Goal: Task Accomplishment & Management: Use online tool/utility

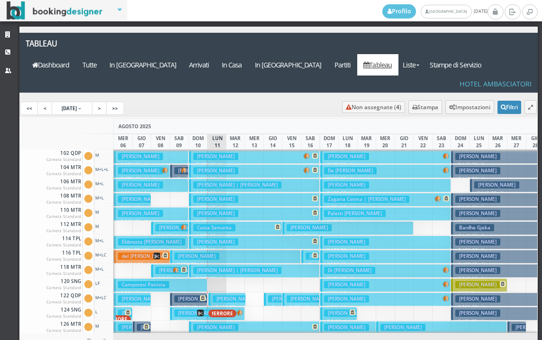
click at [192, 295] on h3 "Pierini Valerio" at bounding box center [197, 298] width 45 height 7
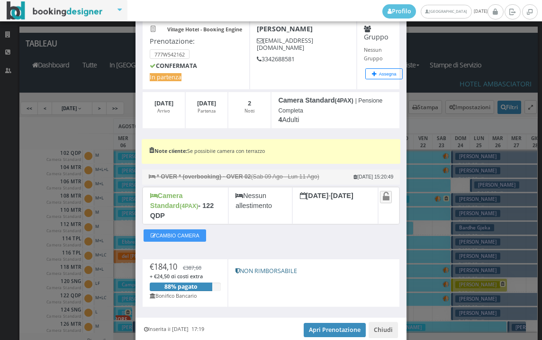
scroll to position [81, 0]
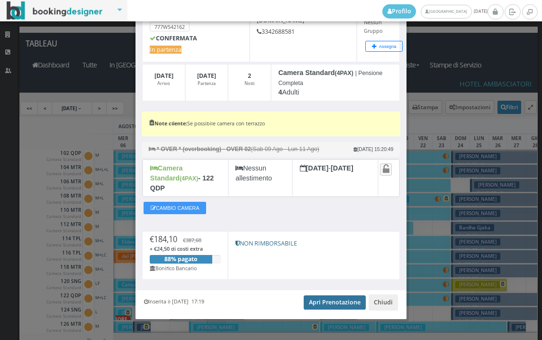
click at [333, 295] on link "Apri Prenotazione" at bounding box center [335, 302] width 62 height 14
click at [323, 295] on link "Apri Prenotazione" at bounding box center [335, 302] width 62 height 14
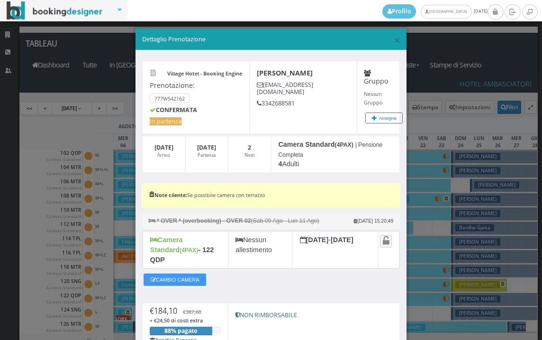
scroll to position [0, 0]
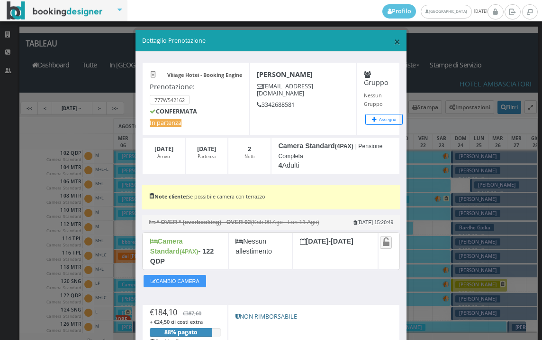
click at [394, 43] on span "×" at bounding box center [397, 41] width 7 height 16
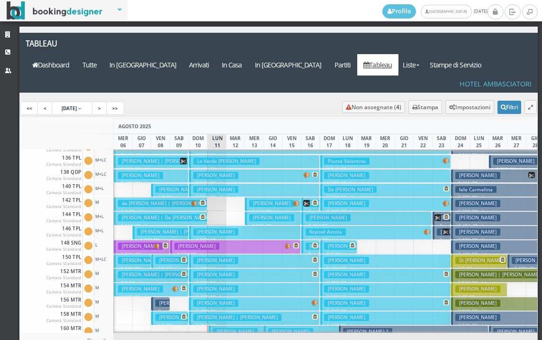
scroll to position [95, 0]
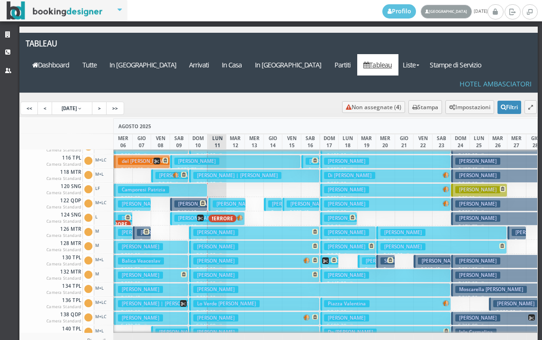
click at [446, 11] on link "[GEOGRAPHIC_DATA]" at bounding box center [446, 12] width 51 height 14
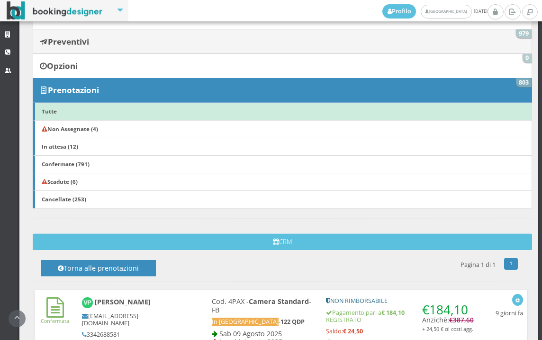
scroll to position [53, 0]
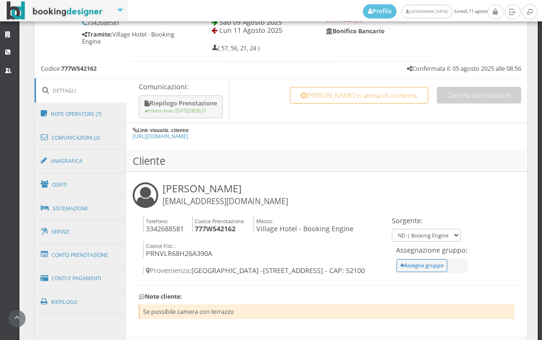
scroll to position [474, 0]
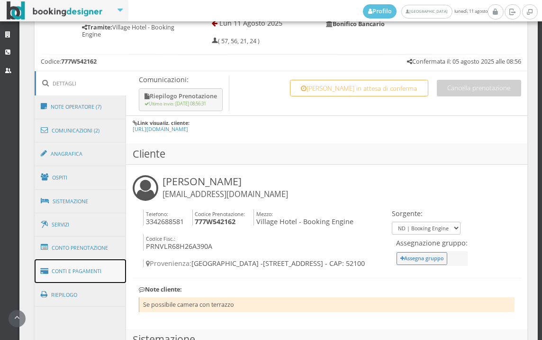
click at [101, 271] on link "Conti e Pagamenti" at bounding box center [81, 271] width 92 height 24
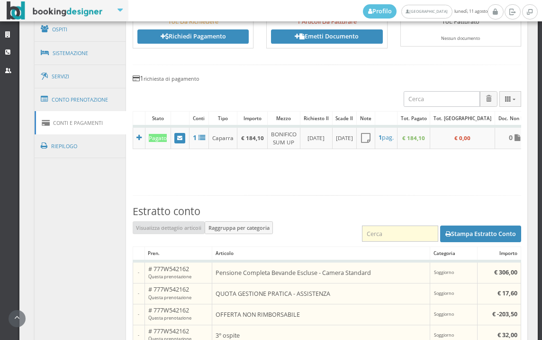
scroll to position [428, 0]
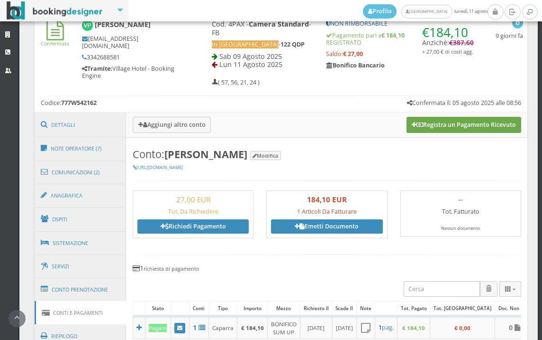
click at [465, 123] on button "Registra un Pagamento Ricevuto" at bounding box center [464, 125] width 115 height 16
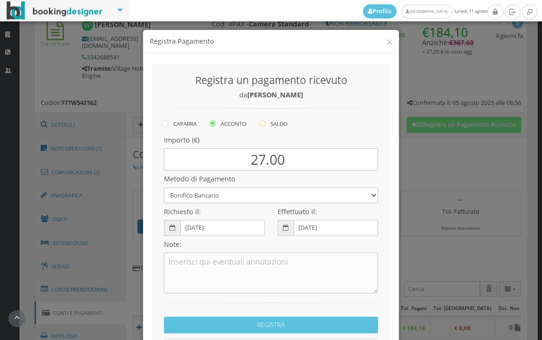
click at [262, 123] on icon at bounding box center [262, 123] width 7 height 7
radio input "true"
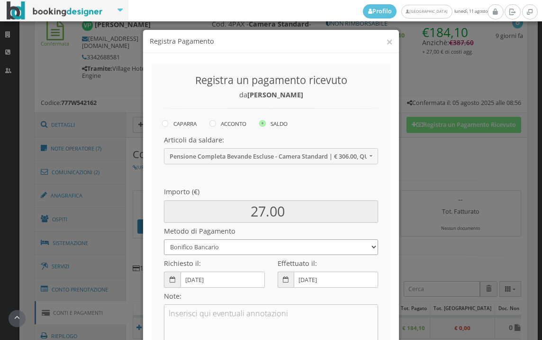
click at [221, 250] on select "Bonifico Bancario BONIFICO SUM UP Contanti Assegno Bancario Assegno Circolare V…" at bounding box center [271, 247] width 214 height 16
select select
click at [164, 239] on select "Bonifico Bancario BONIFICO SUM UP Contanti Assegno Bancario Assegno Circolare V…" at bounding box center [271, 247] width 214 height 16
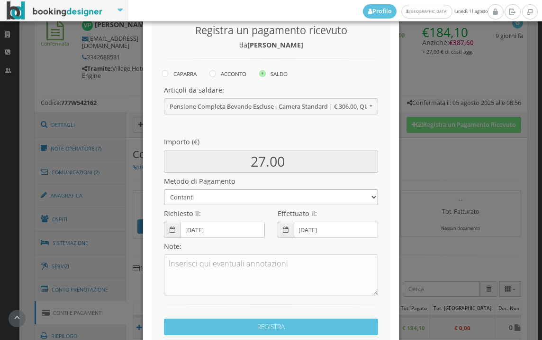
scroll to position [129, 0]
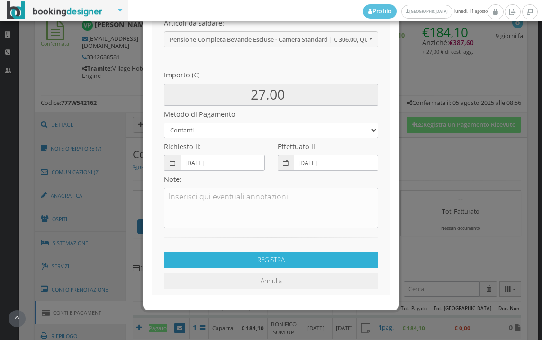
click at [291, 256] on button "REGISTRA" at bounding box center [271, 259] width 214 height 17
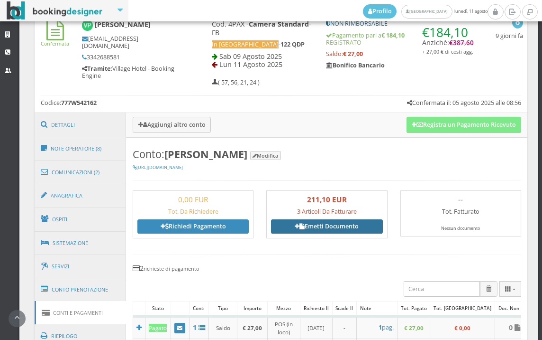
click at [331, 224] on link "Emetti Documento" at bounding box center [326, 226] width 111 height 14
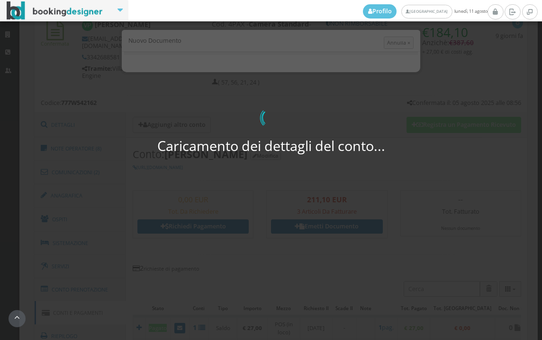
select select "PF"
select select "AREZZO"
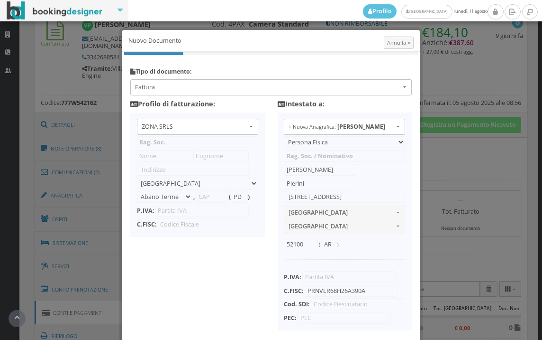
type input "ZONA SRLS"
type input "Vico V Durante, 8"
select select "Frattamaggiore"
type input "80027"
type input "NA"
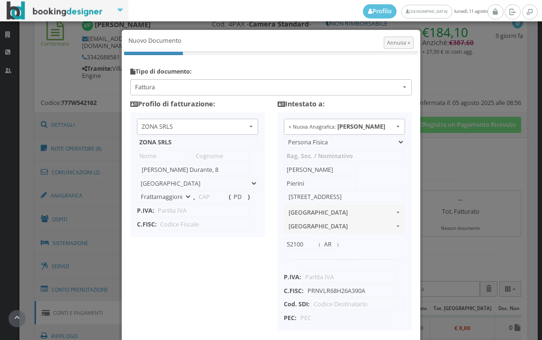
type input "10356321215"
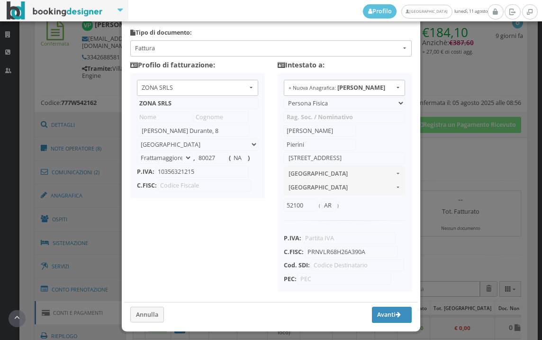
scroll to position [75, 0]
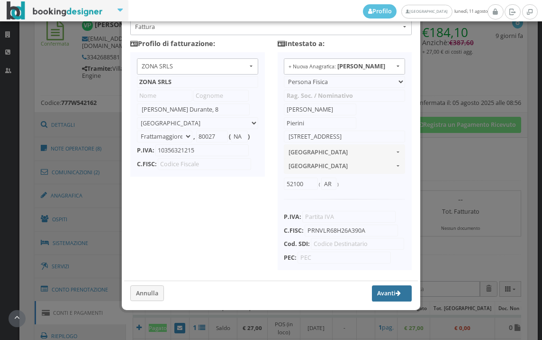
click at [372, 289] on button "Avanti" at bounding box center [392, 293] width 40 height 16
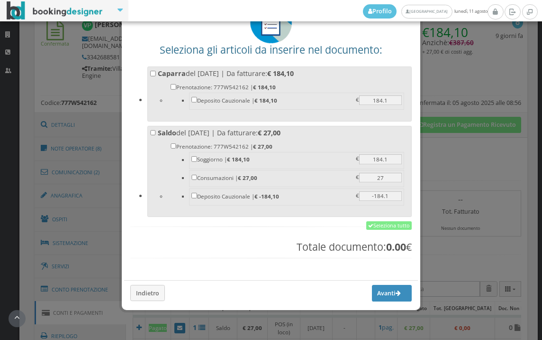
scroll to position [74, 0]
click at [378, 226] on link "Seleziona tutto" at bounding box center [390, 225] width 46 height 9
checkbox input "true"
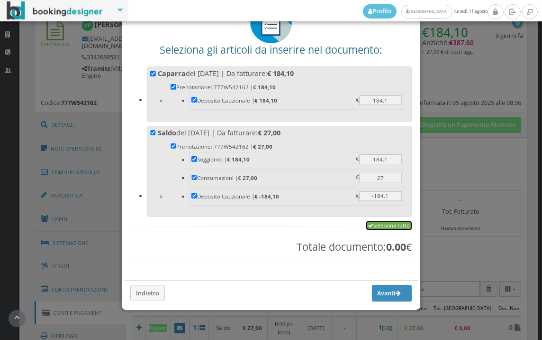
checkbox input "true"
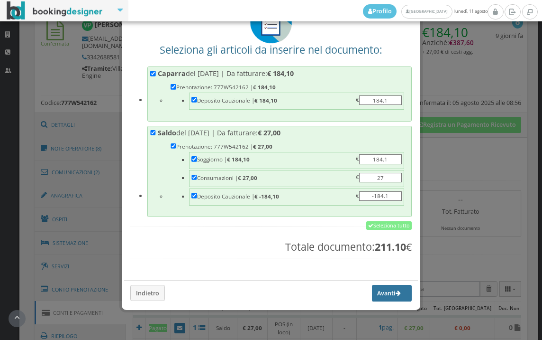
click at [377, 299] on button "Avanti" at bounding box center [392, 293] width 40 height 16
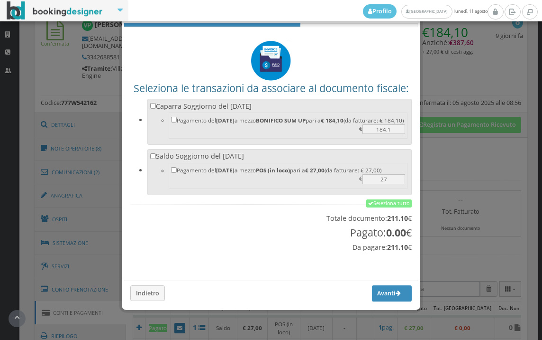
scroll to position [31, 0]
click at [383, 202] on link "Seleziona tutto" at bounding box center [390, 203] width 46 height 9
checkbox input "true"
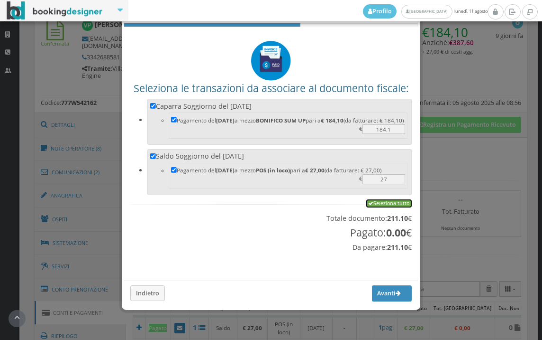
checkbox input "true"
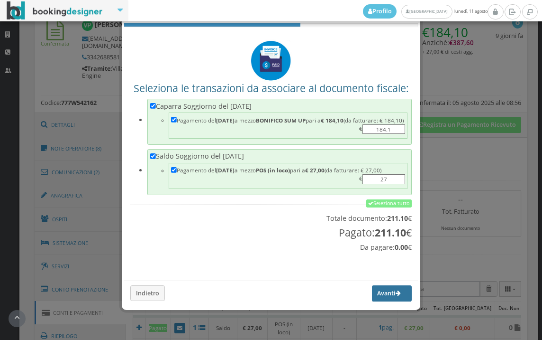
click at [376, 294] on button "Avanti" at bounding box center [392, 293] width 40 height 16
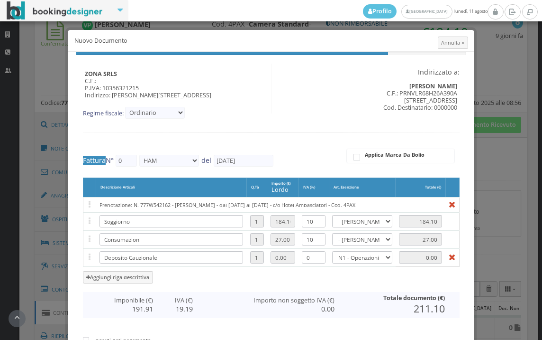
type input "459"
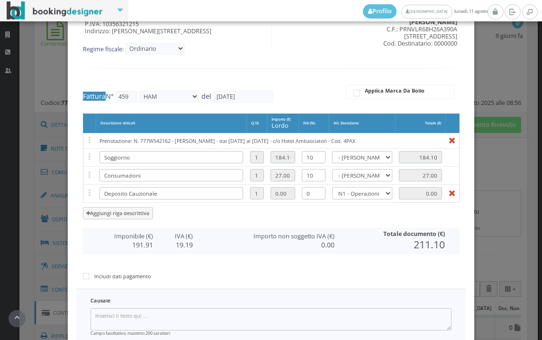
scroll to position [195, 0]
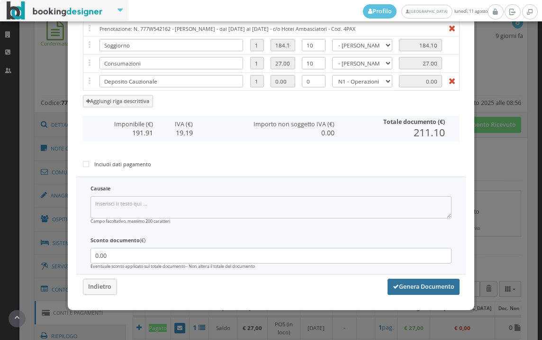
click at [430, 287] on button "Genera Documento" at bounding box center [424, 286] width 72 height 16
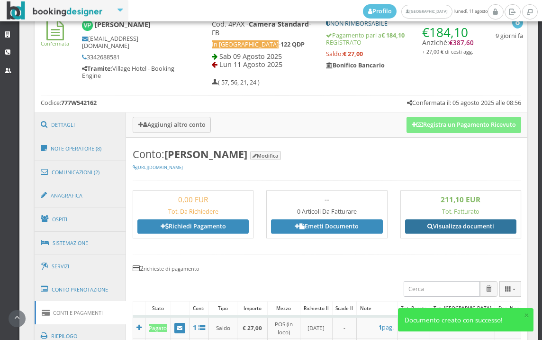
click at [455, 227] on link "Visualizza documenti" at bounding box center [460, 226] width 111 height 14
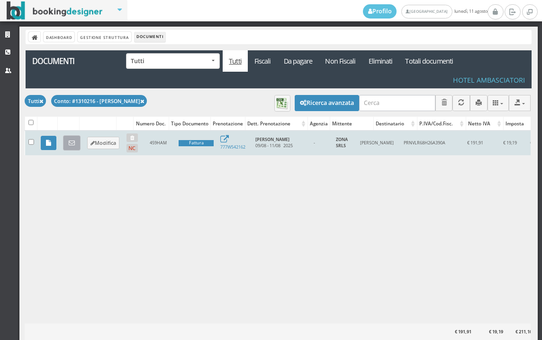
click at [77, 147] on link at bounding box center [72, 142] width 18 height 15
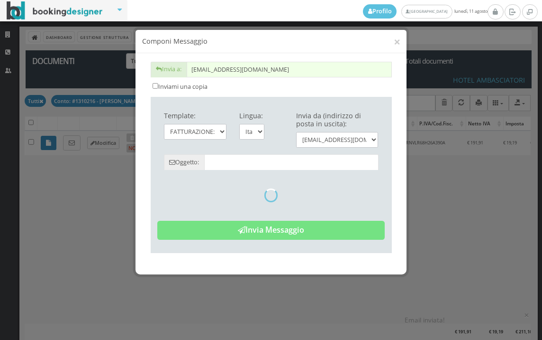
type input "Copia di cortesia: Fattura da ZONA SRLS - n. 459HAM del 11/08/2025"
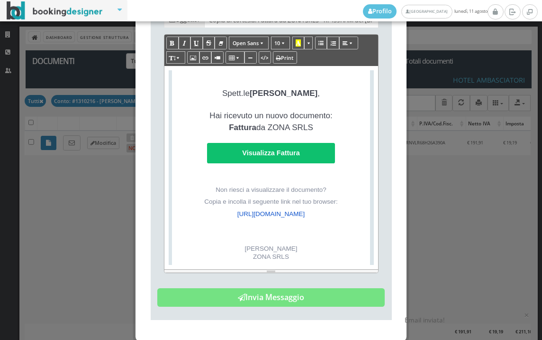
scroll to position [221, 0]
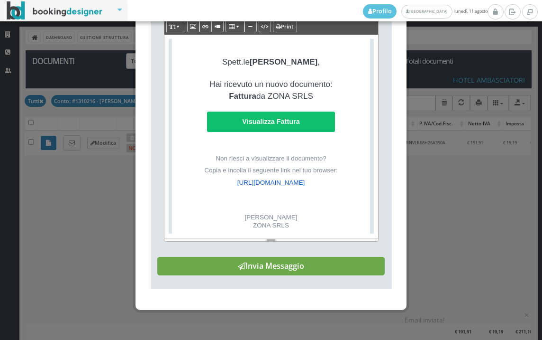
click at [297, 267] on button "Invia Messaggio" at bounding box center [271, 266] width 228 height 19
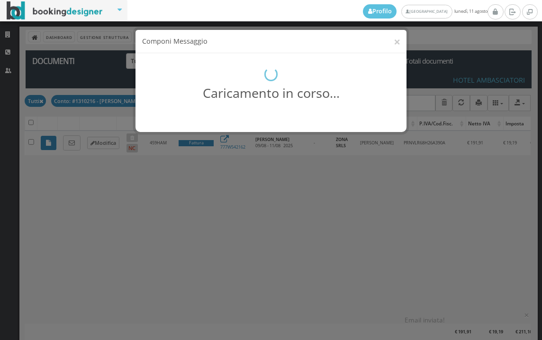
scroll to position [0, 0]
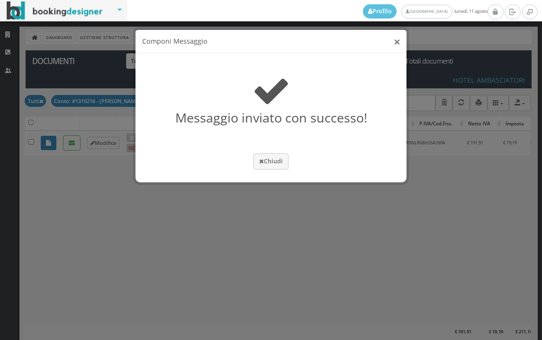
click at [400, 42] on button "×" at bounding box center [397, 42] width 7 height 12
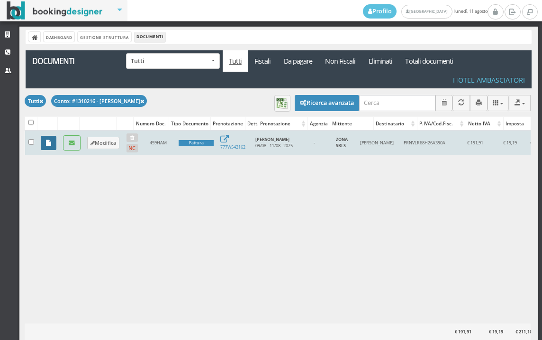
click at [49, 147] on link at bounding box center [49, 143] width 16 height 14
